Goal: Transaction & Acquisition: Purchase product/service

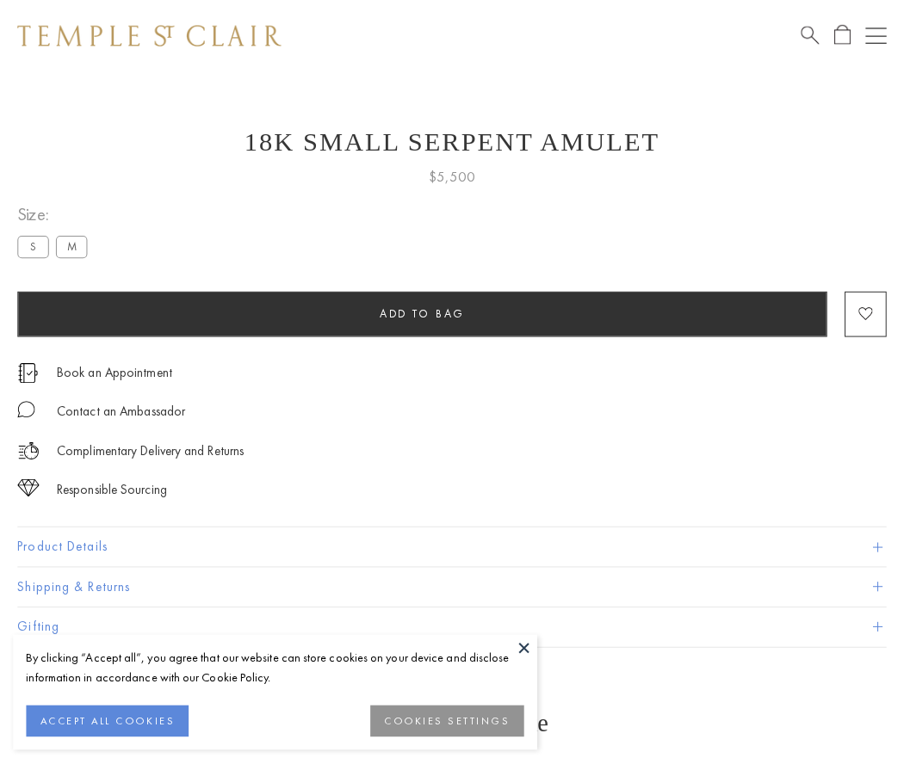
scroll to position [69, 0]
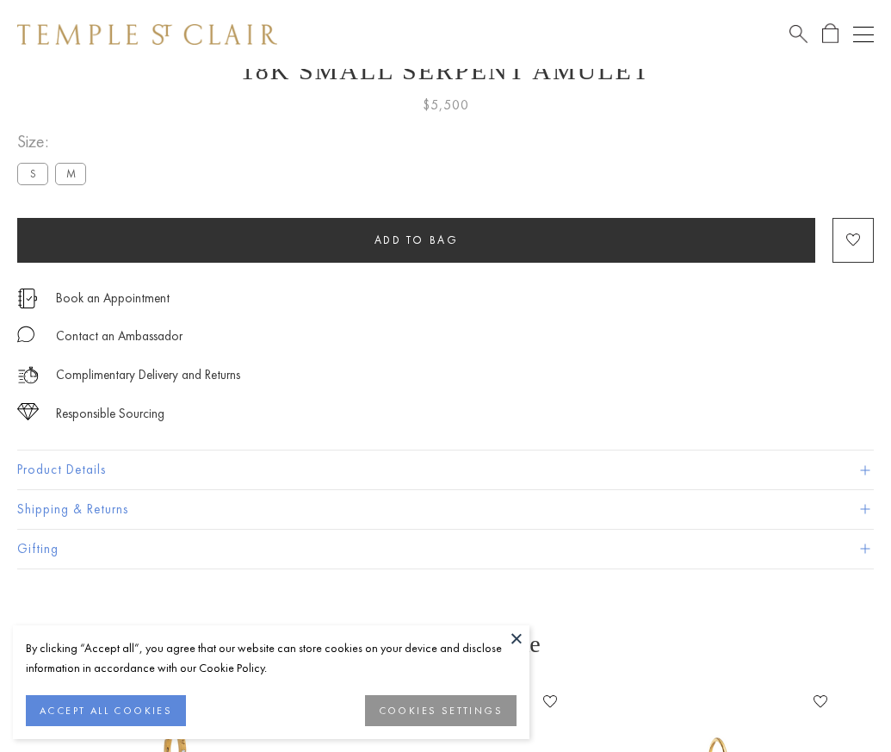
click at [416, 239] on span "Add to bag" at bounding box center [416, 239] width 84 height 15
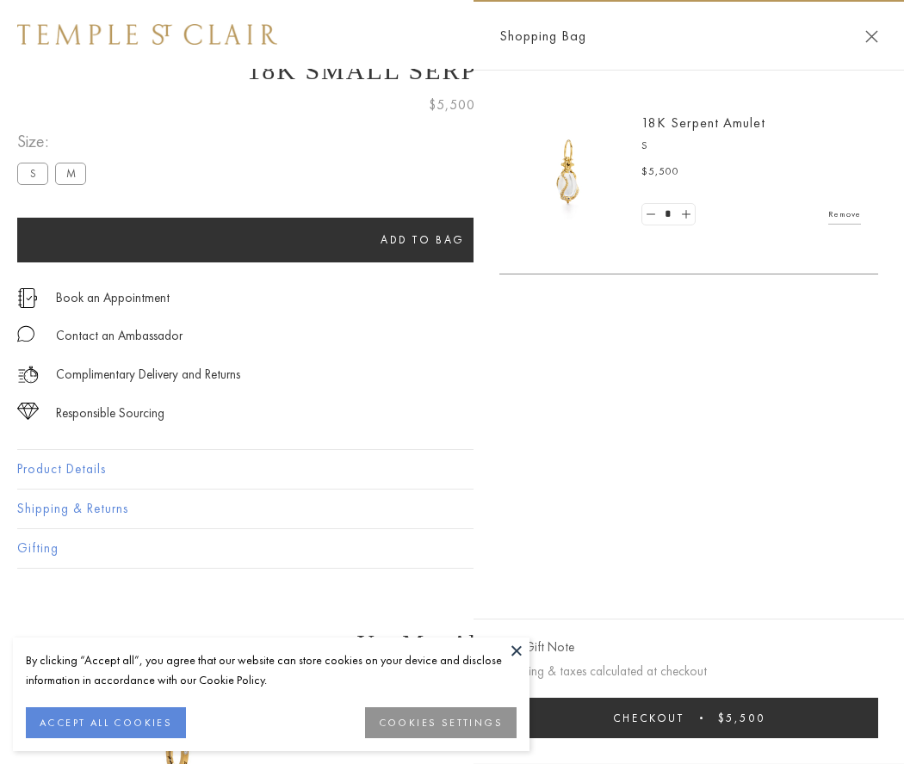
click at [689, 718] on button "Checkout $5,500" at bounding box center [688, 718] width 379 height 40
